Goal: Task Accomplishment & Management: Use online tool/utility

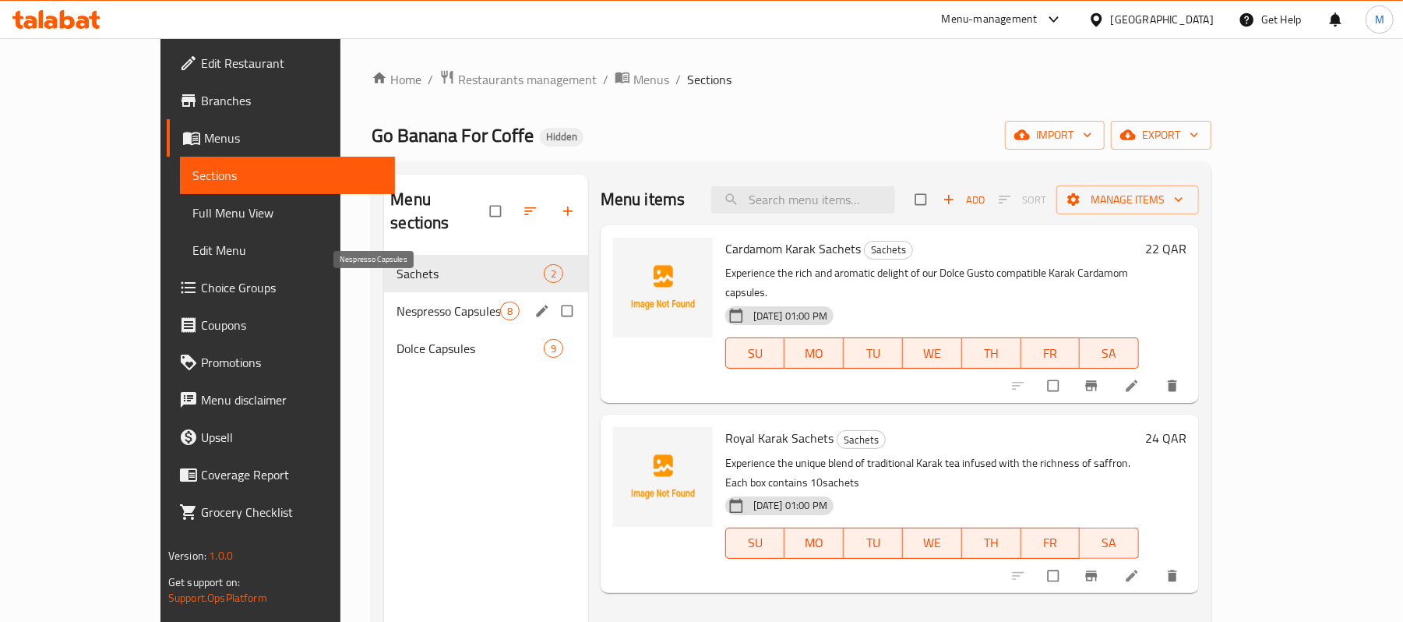
click at [396, 301] on span "Nespresso Capsules" at bounding box center [447, 310] width 103 height 19
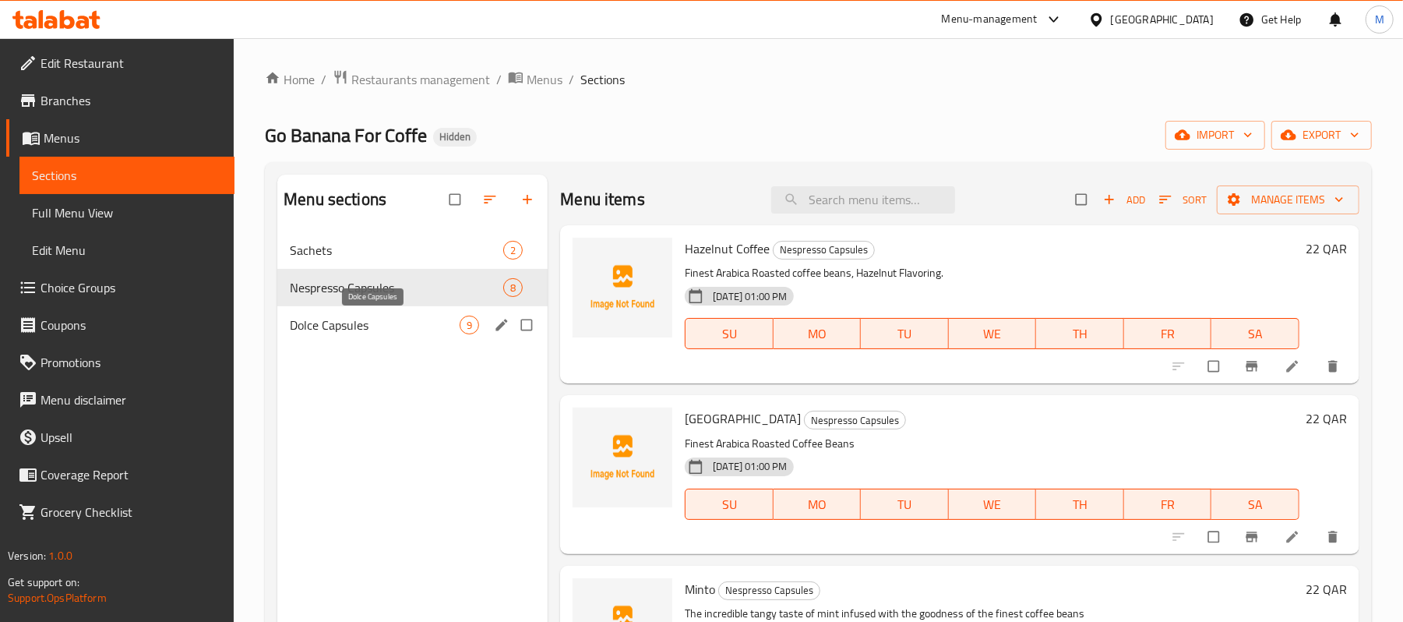
click at [360, 322] on span "Dolce Capsules" at bounding box center [375, 324] width 170 height 19
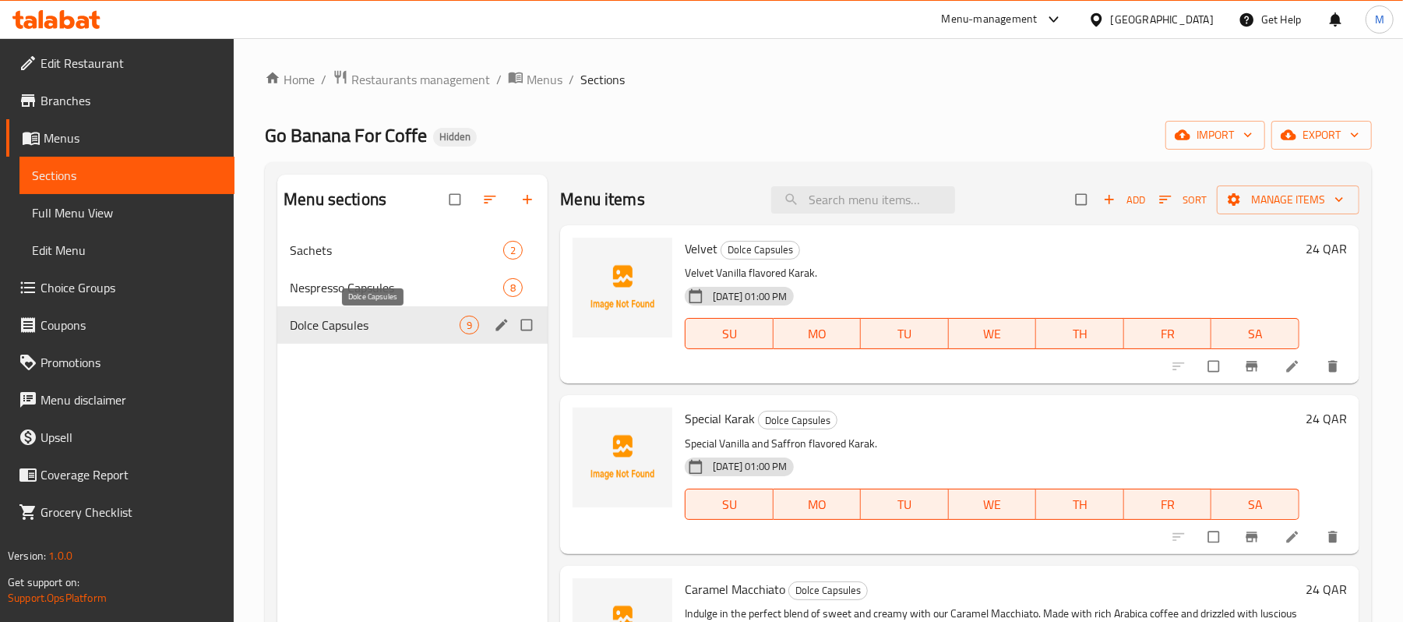
click at [330, 332] on span "Dolce Capsules" at bounding box center [375, 324] width 170 height 19
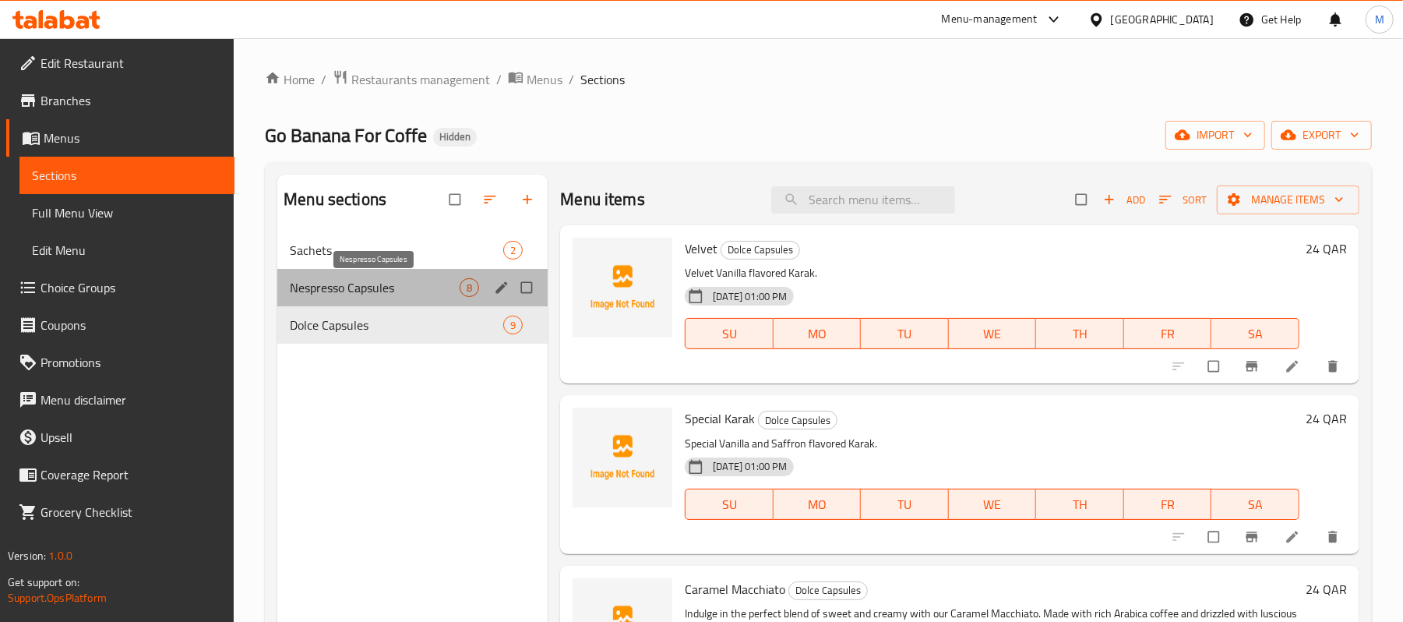
click at [393, 291] on span "Nespresso Capsules" at bounding box center [375, 287] width 170 height 19
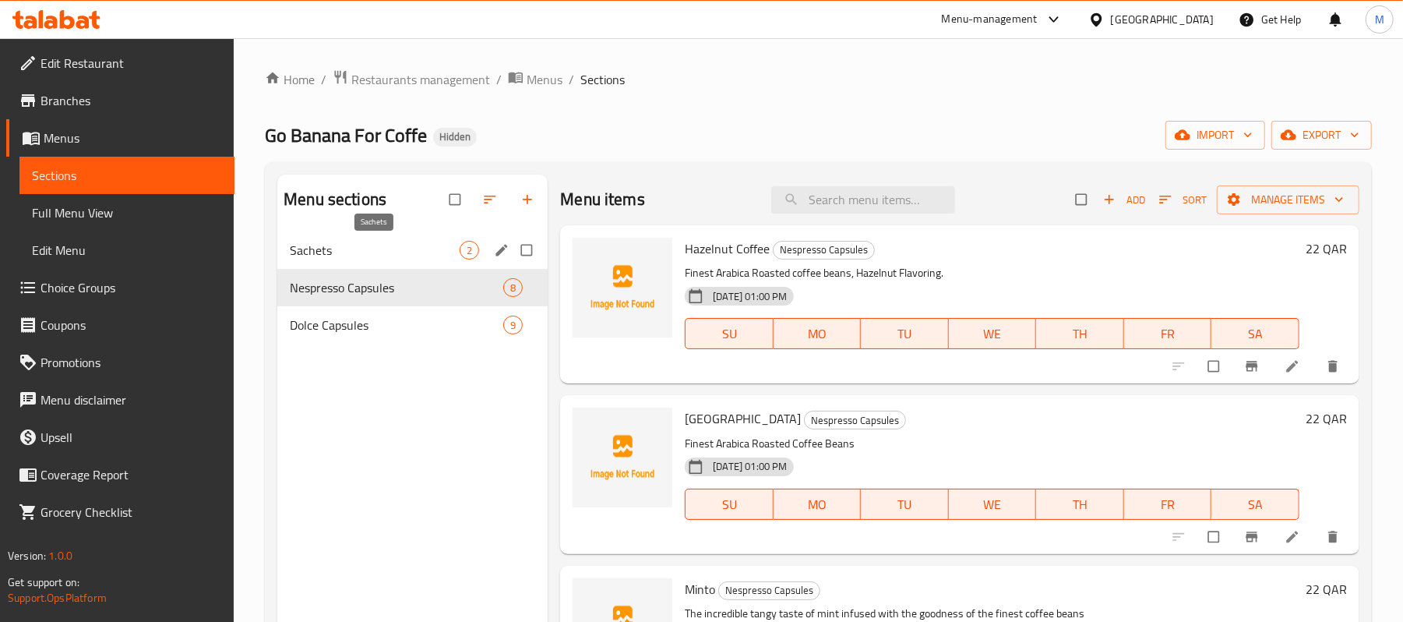
click at [379, 250] on span "Sachets" at bounding box center [375, 250] width 170 height 19
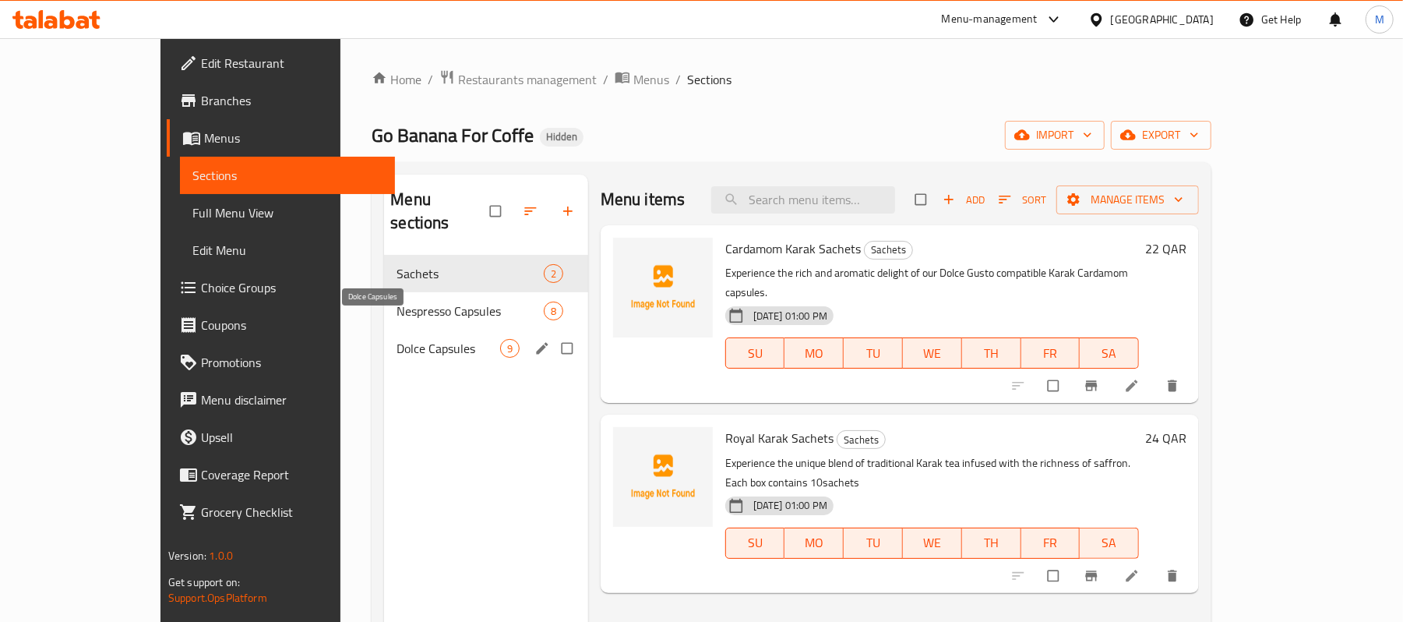
click at [396, 339] on span "Dolce Capsules" at bounding box center [447, 348] width 103 height 19
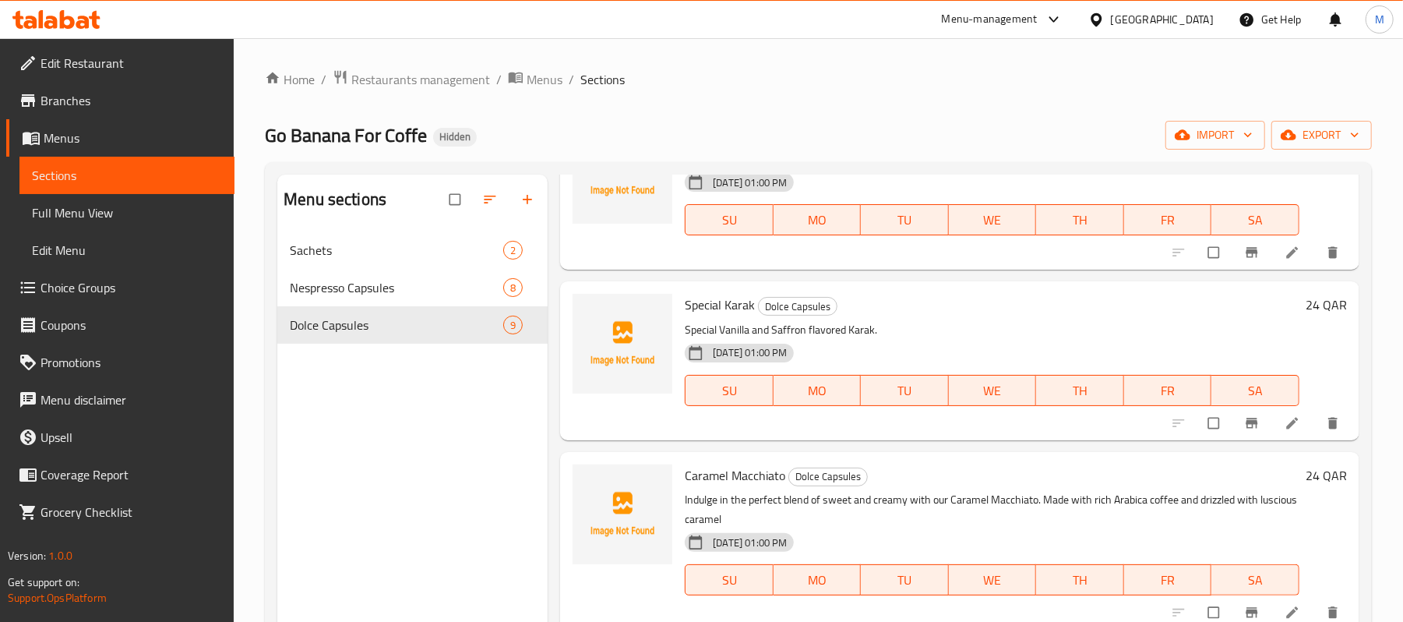
scroll to position [623, 0]
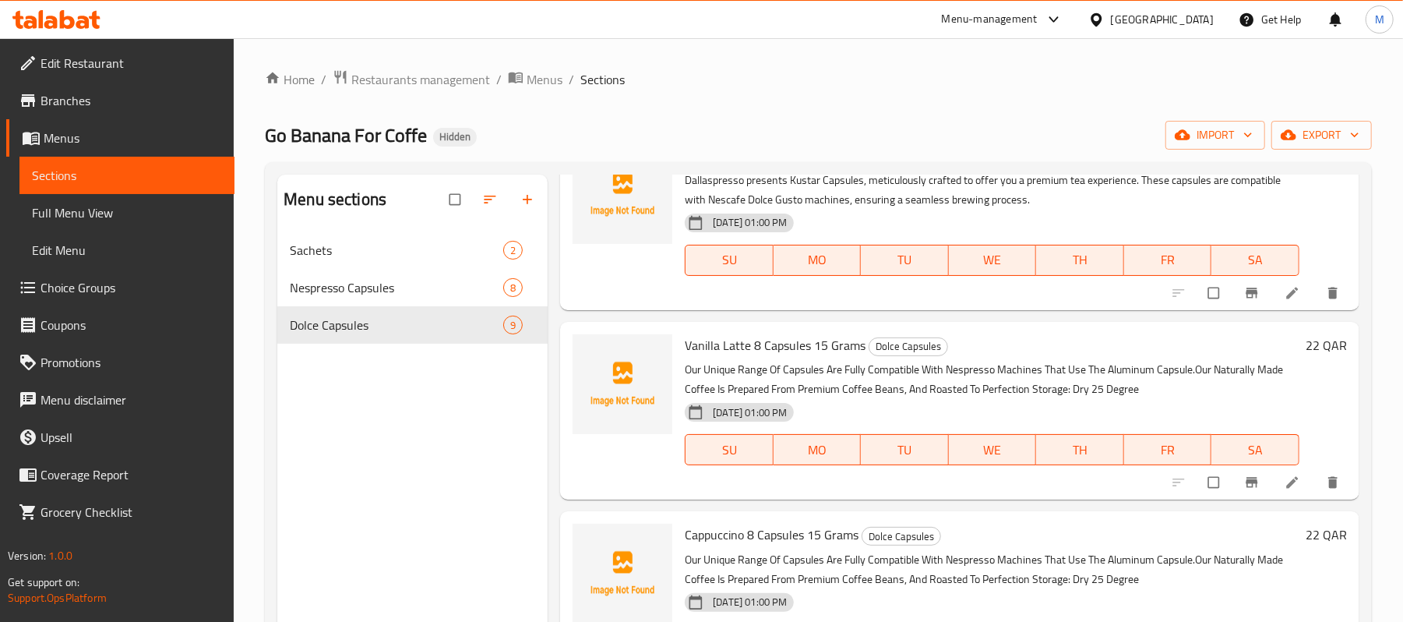
click at [768, 347] on span "Vanilla Latte 8 Capsules 15 Grams" at bounding box center [775, 344] width 181 height 23
click at [771, 349] on span "Vanilla Latte 8 Capsules 15 Grams" at bounding box center [775, 344] width 181 height 23
click at [779, 344] on span "Vanilla Latte 8 Capsules 15 Grams" at bounding box center [775, 344] width 181 height 23
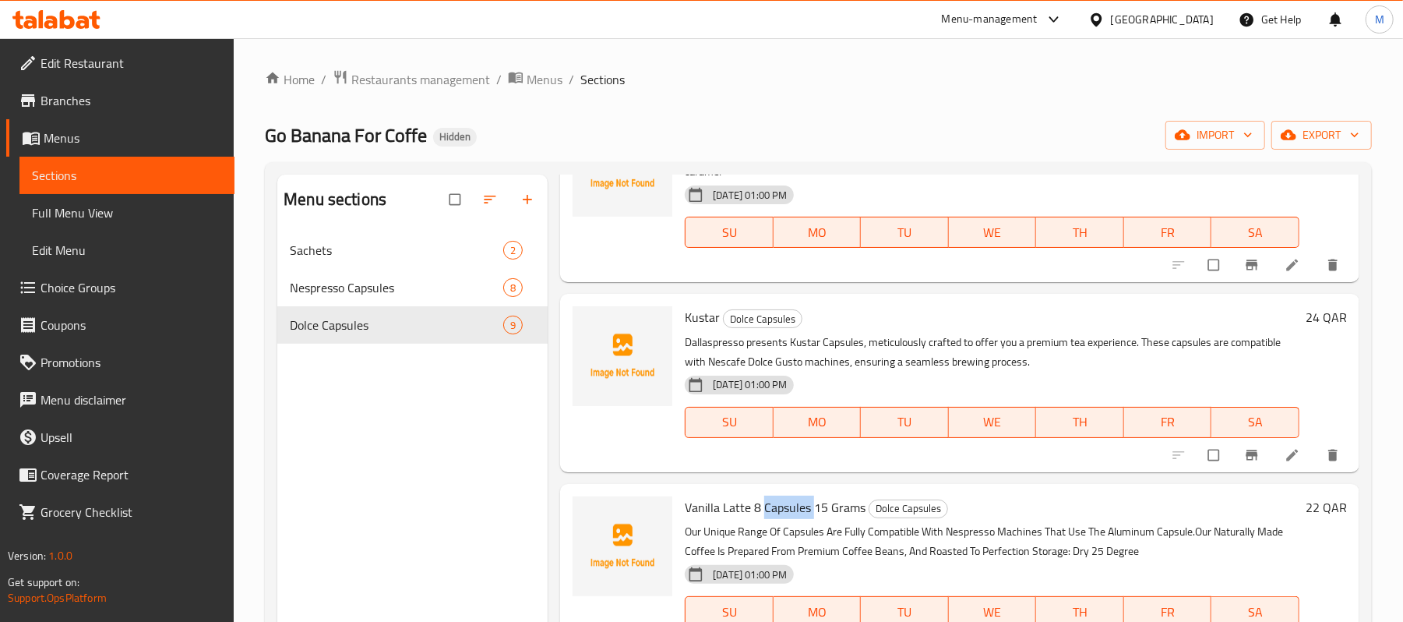
scroll to position [207, 0]
